Goal: Use online tool/utility

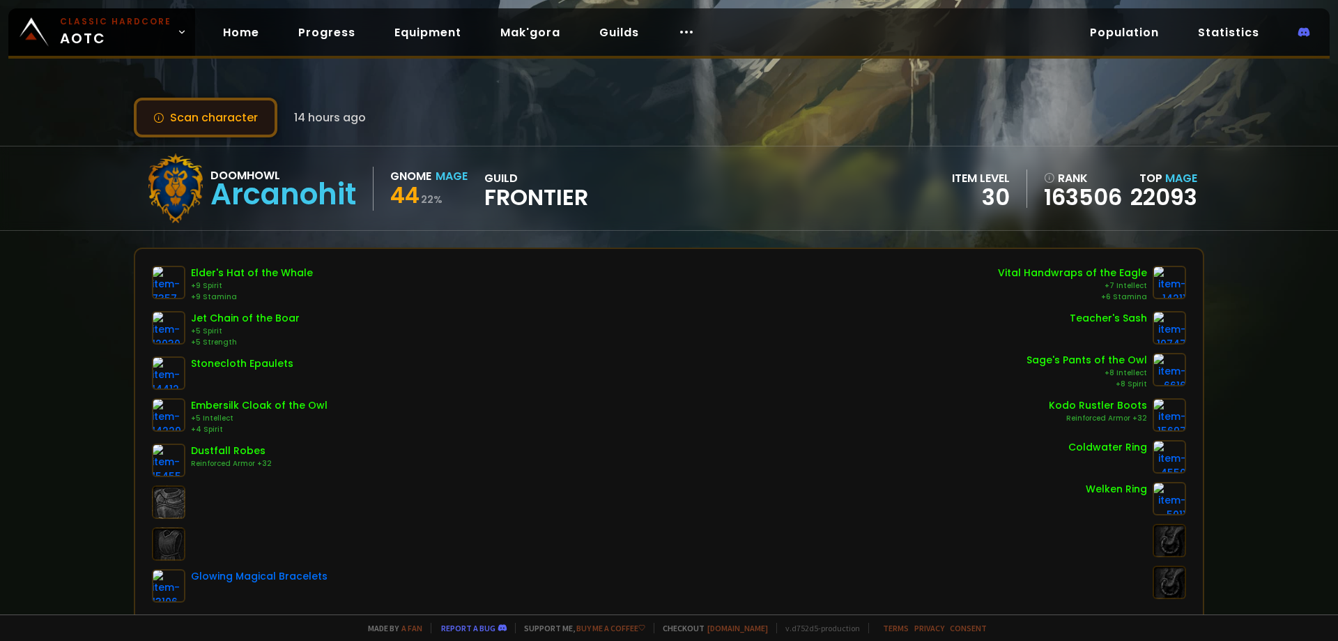
click at [247, 118] on button "Scan character" at bounding box center [206, 118] width 144 height 40
click at [196, 109] on button "Scan character" at bounding box center [206, 118] width 144 height 40
